Goal: Task Accomplishment & Management: Manage account settings

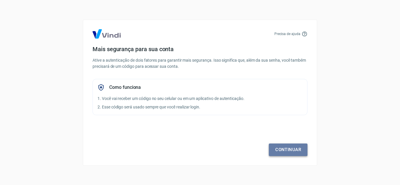
click at [292, 152] on link "Continuar" at bounding box center [288, 150] width 39 height 12
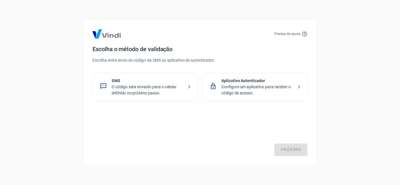
click at [173, 90] on p "O código será enviado para o celular definido no próximo passo." at bounding box center [147, 90] width 72 height 12
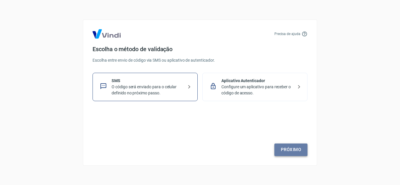
click at [291, 148] on link "Próximo" at bounding box center [290, 150] width 33 height 12
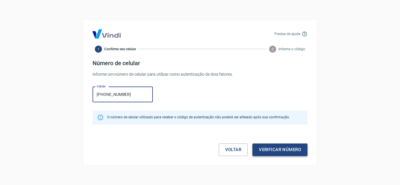
type input "[PHONE_NUMBER]"
click at [279, 149] on button "Verificar número" at bounding box center [279, 150] width 55 height 12
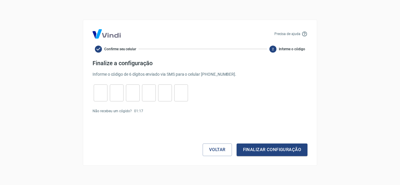
click at [103, 95] on input "tel" at bounding box center [101, 93] width 14 height 13
type input "4"
type input "9"
type input "1"
type input "7"
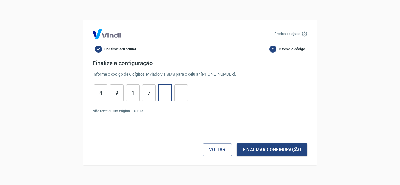
type input "4"
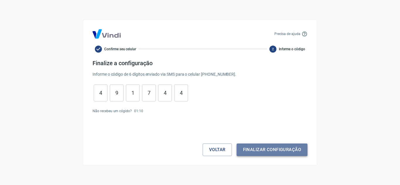
click at [262, 149] on button "Finalizar configuração" at bounding box center [271, 150] width 71 height 12
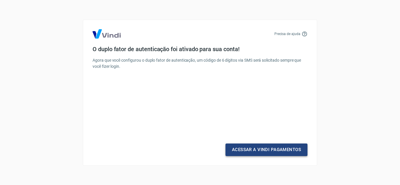
click at [274, 150] on link "Acessar a Vindi Pagamentos" at bounding box center [266, 150] width 82 height 12
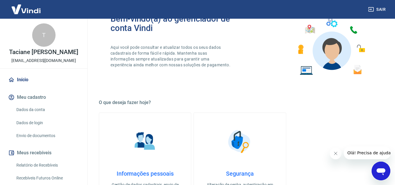
scroll to position [176, 0]
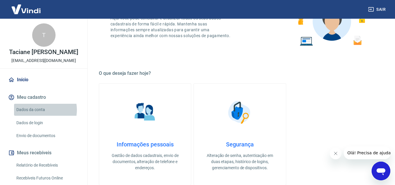
click at [39, 110] on link "Dados da conta" at bounding box center [47, 110] width 66 height 12
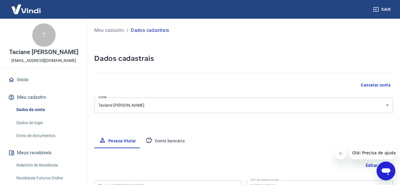
type input "063.296.439-11"
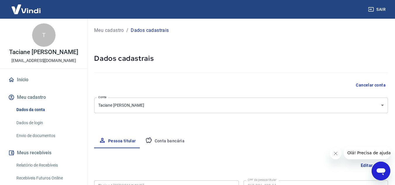
select select "PR"
select select "business"
click at [40, 124] on link "Dados de login" at bounding box center [47, 123] width 66 height 12
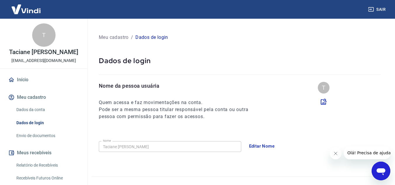
click at [41, 135] on link "Envio de documentos" at bounding box center [47, 136] width 66 height 12
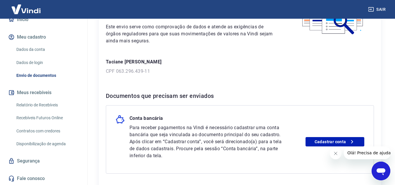
scroll to position [88, 0]
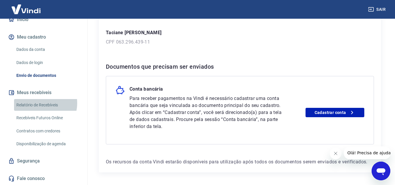
click at [39, 103] on link "Relatório de Recebíveis" at bounding box center [47, 105] width 66 height 12
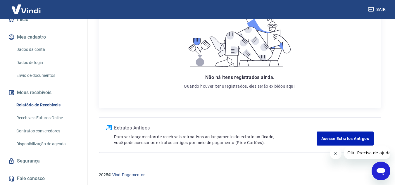
scroll to position [2, 0]
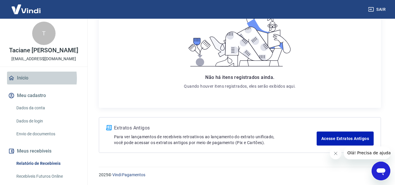
click at [25, 78] on link "Início" at bounding box center [43, 78] width 73 height 13
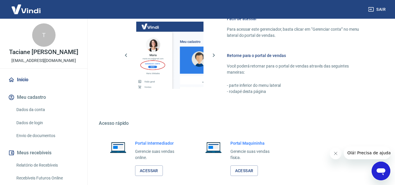
scroll to position [410, 0]
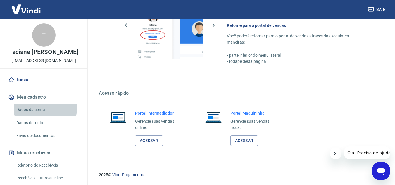
click at [25, 106] on link "Dados da conta" at bounding box center [47, 110] width 66 height 12
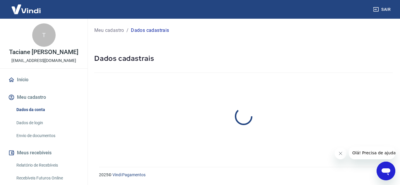
select select "PR"
select select "business"
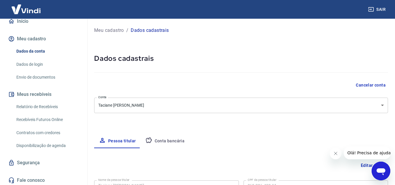
scroll to position [60, 0]
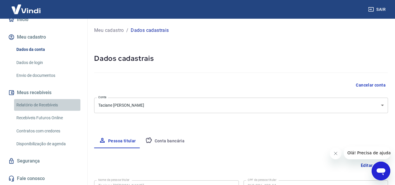
click at [51, 104] on link "Relatório de Recebíveis" at bounding box center [47, 105] width 66 height 12
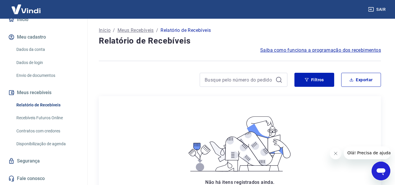
click at [50, 118] on link "Recebíveis Futuros Online" at bounding box center [47, 118] width 66 height 12
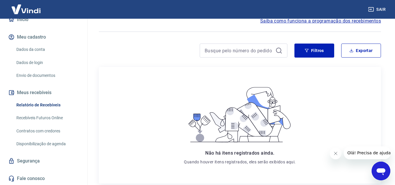
scroll to position [59, 0]
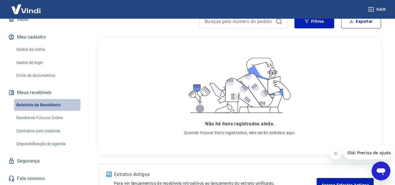
click at [51, 104] on link "Relatório de Recebíveis" at bounding box center [47, 105] width 66 height 12
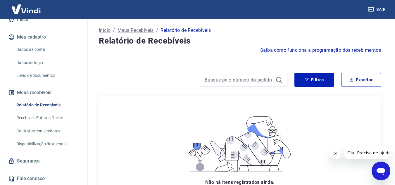
click at [52, 121] on link "Recebíveis Futuros Online" at bounding box center [47, 118] width 66 height 12
